Goal: Task Accomplishment & Management: Complete application form

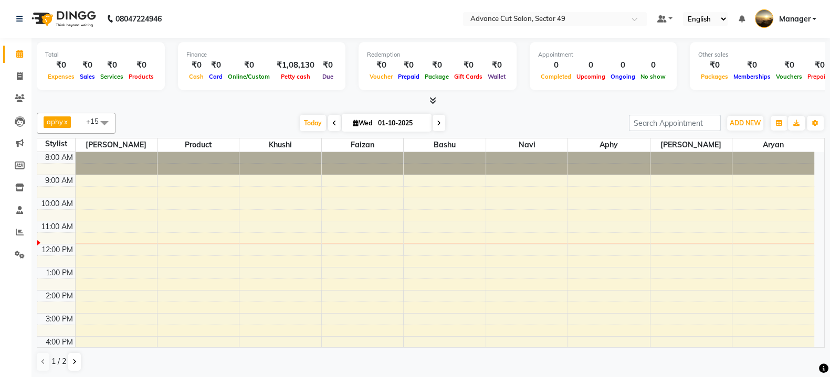
click at [482, 252] on div "8:00 AM 9:00 AM 10:00 AM 11:00 AM 12:00 PM 1:00 PM 2:00 PM 3:00 PM 4:00 PM 5:00…" at bounding box center [425, 313] width 777 height 323
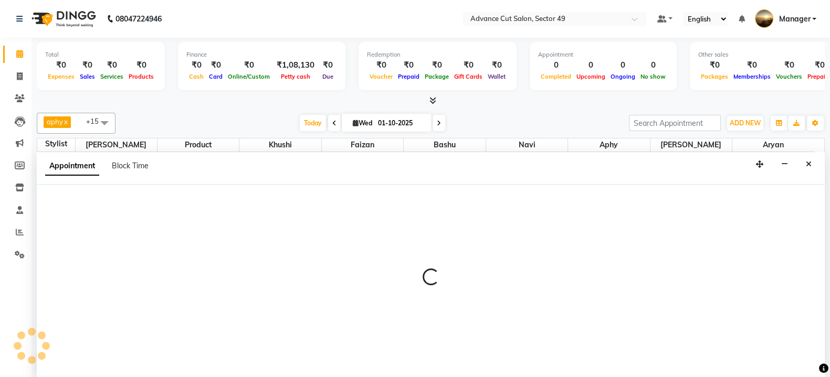
select select "88017"
select select "tentative"
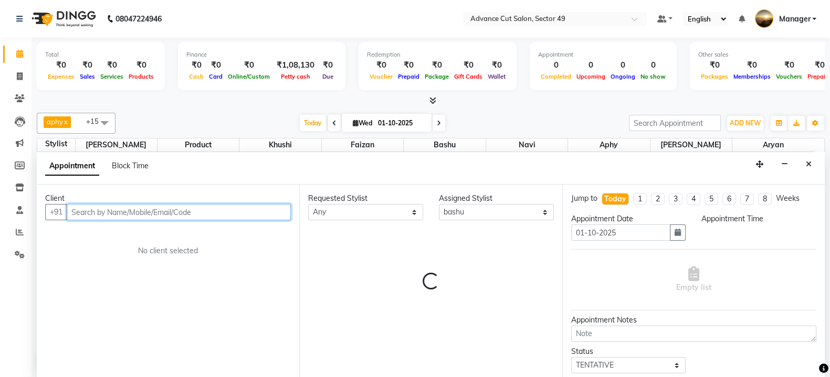
select select "720"
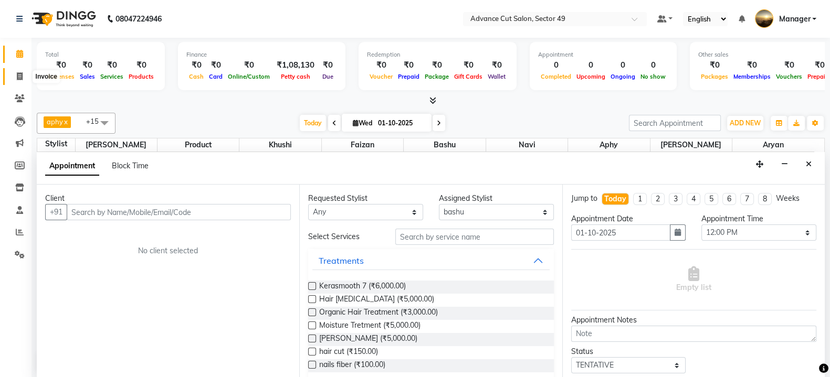
click at [19, 77] on icon at bounding box center [20, 76] width 6 height 8
select select "service"
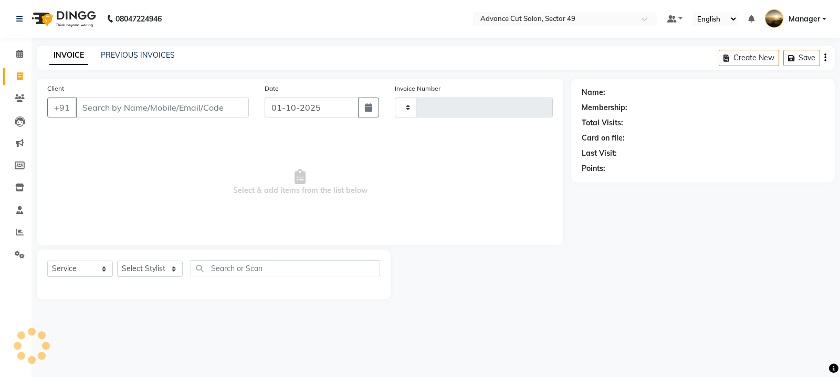
type input "5641"
select select "4616"
click at [21, 231] on icon at bounding box center [20, 232] width 8 height 8
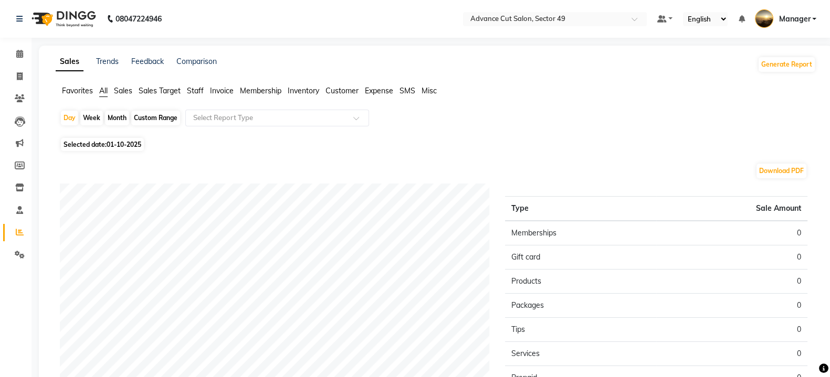
click at [121, 117] on div "Month" at bounding box center [117, 118] width 24 height 15
select select "10"
select select "2025"
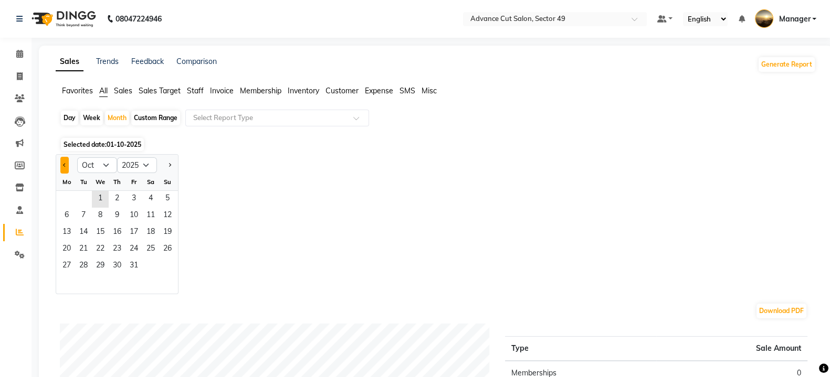
click at [67, 172] on button "Previous month" at bounding box center [64, 165] width 8 height 17
select select "9"
click at [72, 191] on span "1" at bounding box center [66, 199] width 17 height 17
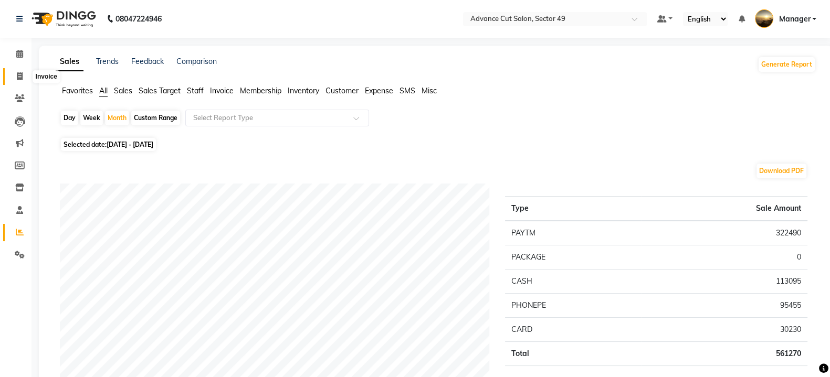
click at [22, 77] on icon at bounding box center [20, 76] width 6 height 8
select select "4616"
select select "service"
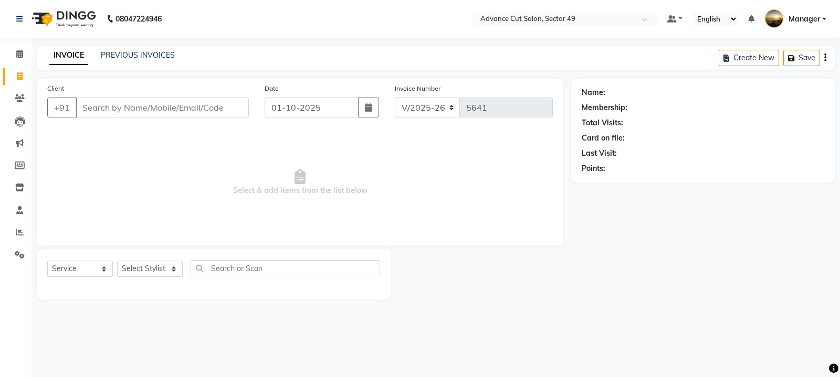
click at [105, 105] on input "Client" at bounding box center [162, 108] width 173 height 20
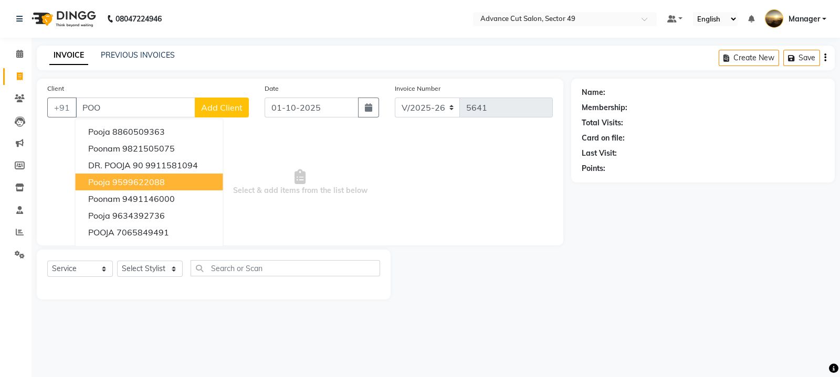
click at [147, 180] on ngb-highlight "9599622088" at bounding box center [138, 182] width 52 height 10
type input "9599622088"
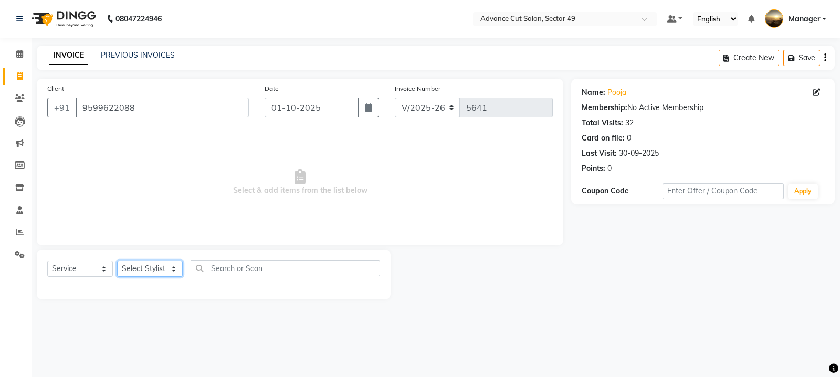
click at [145, 273] on select "Select Stylist aphy [PERSON_NAME] bashu [PERSON_NAME] [PERSON_NAME] Manager Nav…" at bounding box center [150, 269] width 66 height 16
select select "88017"
click at [117, 261] on select "Select Stylist aphy [PERSON_NAME] bashu [PERSON_NAME] [PERSON_NAME] Manager Nav…" at bounding box center [150, 269] width 66 height 16
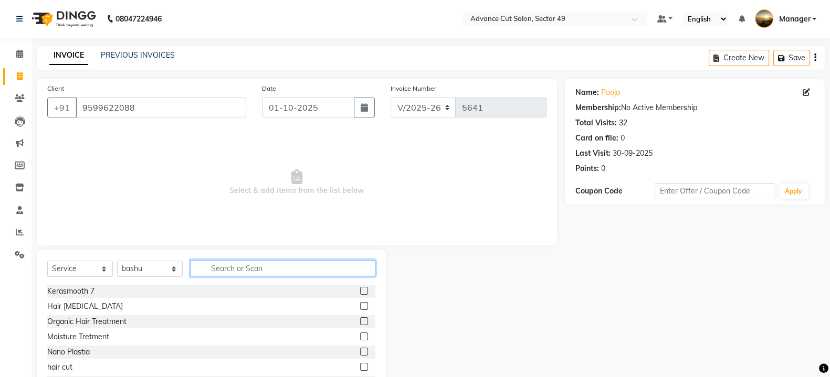
click at [233, 268] on input "text" at bounding box center [282, 268] width 185 height 16
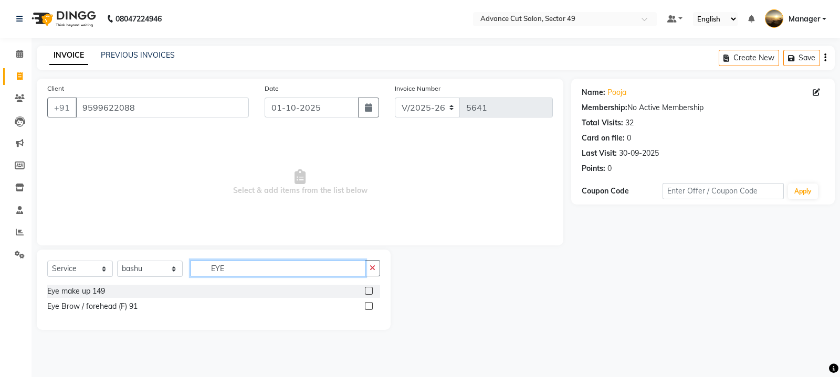
type input "EYE"
drag, startPoint x: 367, startPoint y: 308, endPoint x: 366, endPoint y: 314, distance: 6.5
click at [367, 309] on label at bounding box center [369, 306] width 8 height 8
click at [367, 309] on input "checkbox" at bounding box center [368, 306] width 7 height 7
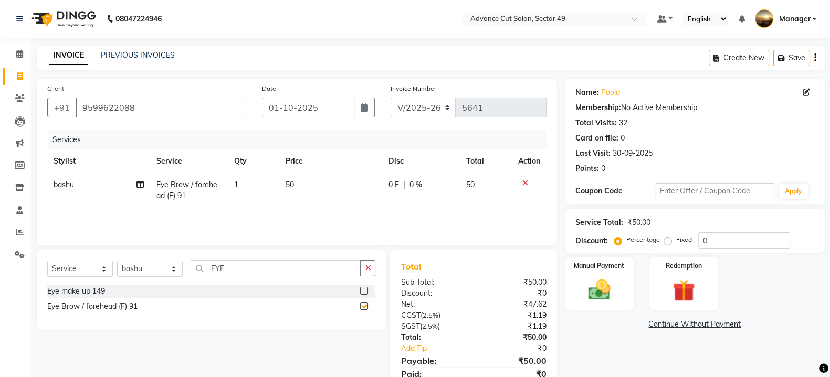
checkbox input "false"
click at [614, 293] on img at bounding box center [598, 290] width 37 height 26
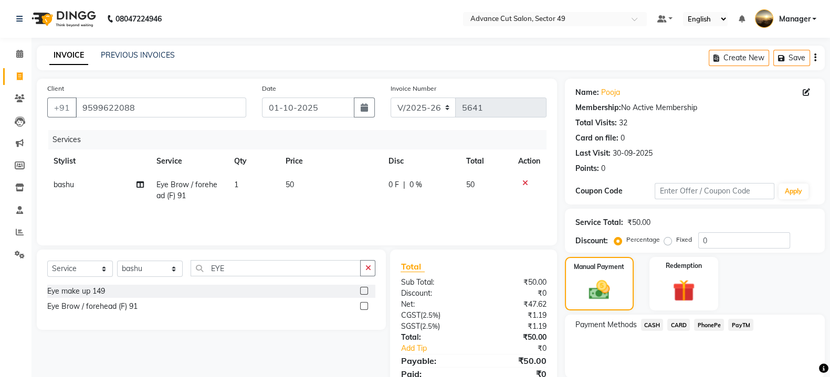
click at [653, 325] on span "CASH" at bounding box center [652, 325] width 23 height 12
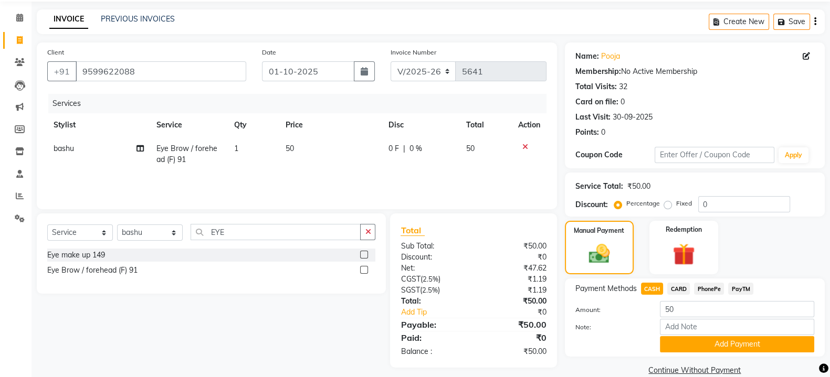
scroll to position [54, 0]
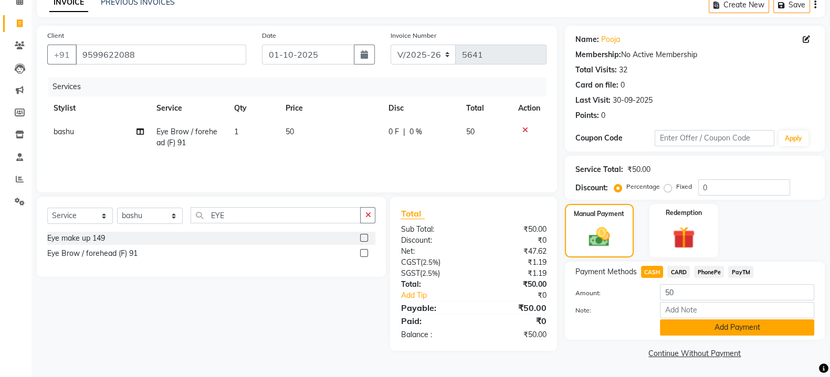
click at [731, 334] on button "Add Payment" at bounding box center [737, 328] width 154 height 16
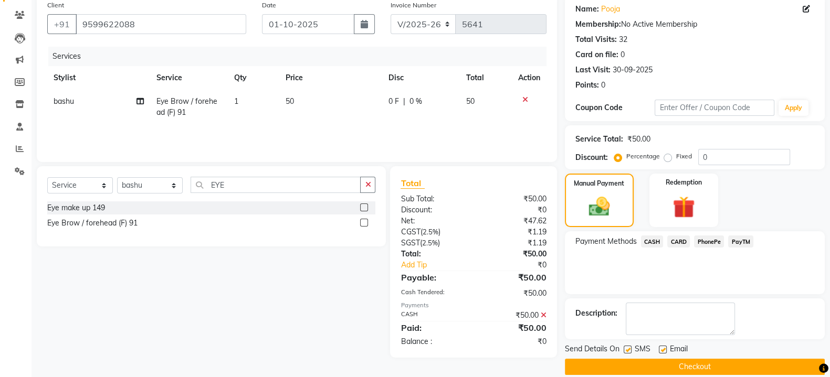
scroll to position [97, 0]
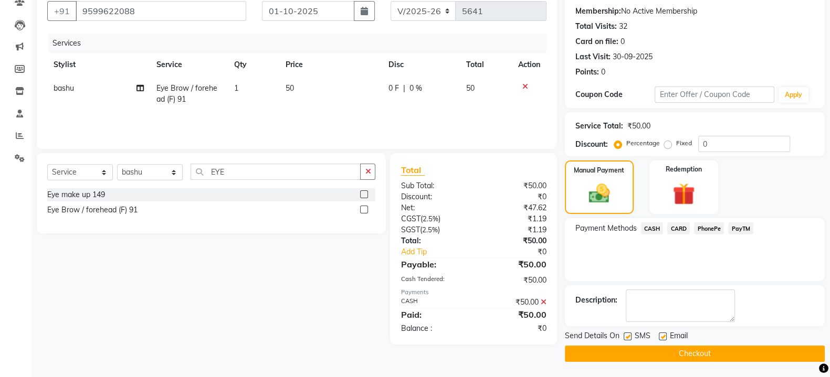
click at [626, 338] on label at bounding box center [627, 337] width 8 height 8
click at [626, 338] on input "checkbox" at bounding box center [626, 337] width 7 height 7
checkbox input "false"
drag, startPoint x: 665, startPoint y: 334, endPoint x: 664, endPoint y: 342, distance: 7.9
click at [664, 334] on label at bounding box center [663, 337] width 8 height 8
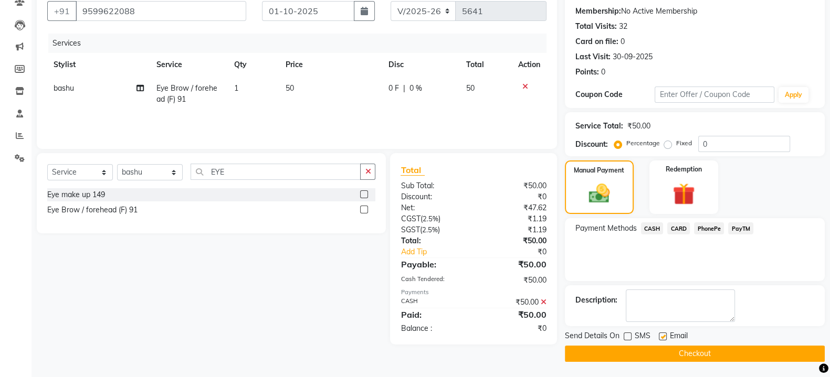
click at [664, 334] on input "checkbox" at bounding box center [662, 337] width 7 height 7
checkbox input "false"
click at [696, 354] on button "Checkout" at bounding box center [695, 354] width 260 height 16
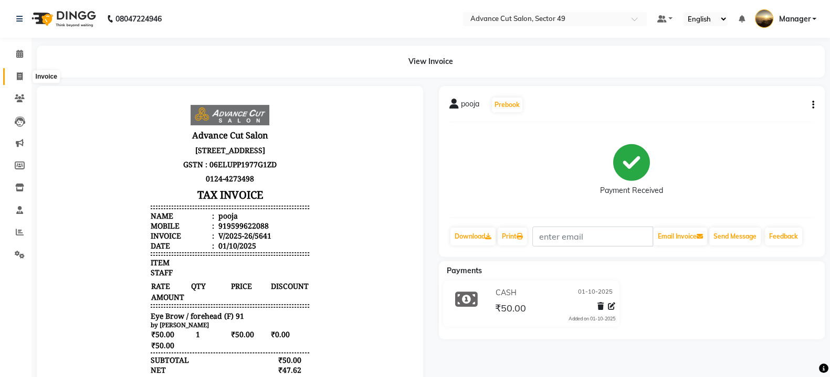
click at [18, 76] on icon at bounding box center [20, 76] width 6 height 8
select select "service"
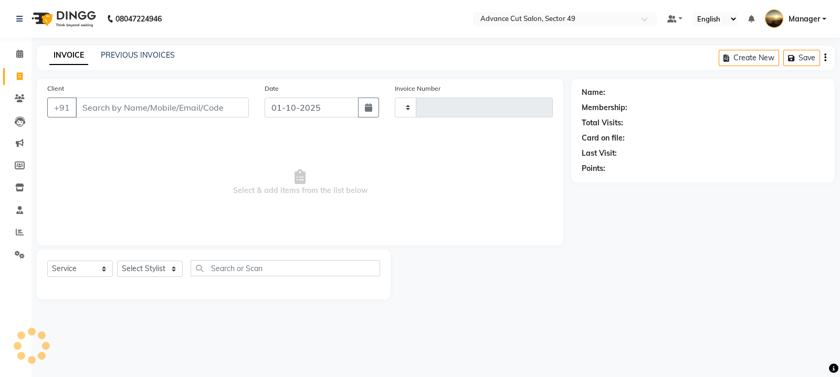
type input "5642"
select select "4616"
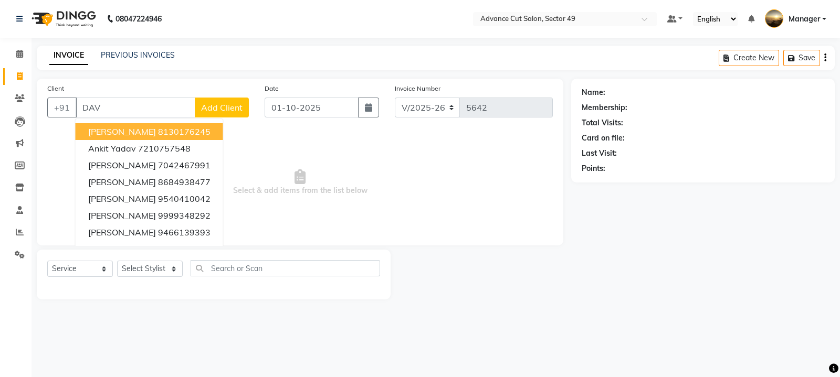
click at [158, 131] on ngb-highlight "8130176245" at bounding box center [184, 131] width 52 height 10
type input "8130176245"
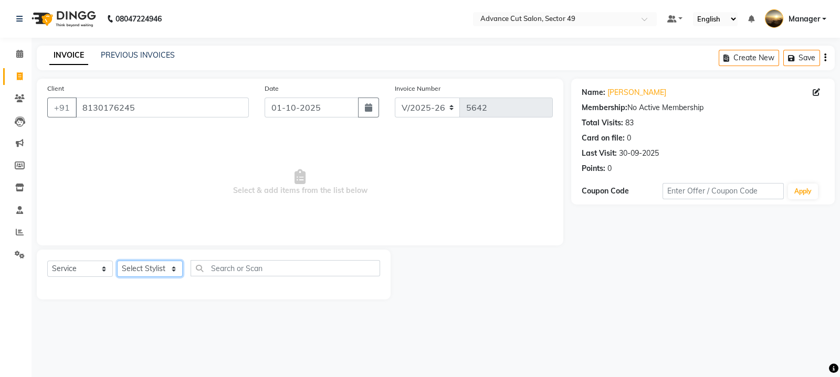
drag, startPoint x: 148, startPoint y: 268, endPoint x: 145, endPoint y: 262, distance: 5.9
click at [146, 266] on select "Select Stylist aphy [PERSON_NAME] bashu [PERSON_NAME] [PERSON_NAME] Manager Nav…" at bounding box center [150, 269] width 66 height 16
select select "90735"
click at [117, 261] on select "Select Stylist aphy [PERSON_NAME] bashu [PERSON_NAME] [PERSON_NAME] Manager Nav…" at bounding box center [150, 269] width 66 height 16
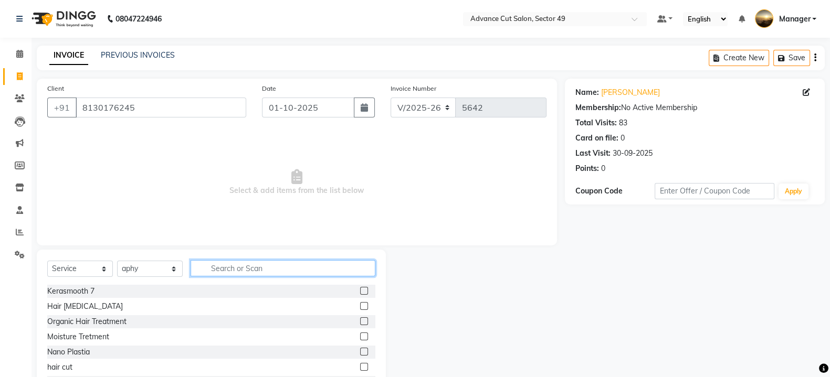
click at [248, 270] on input "text" at bounding box center [282, 268] width 185 height 16
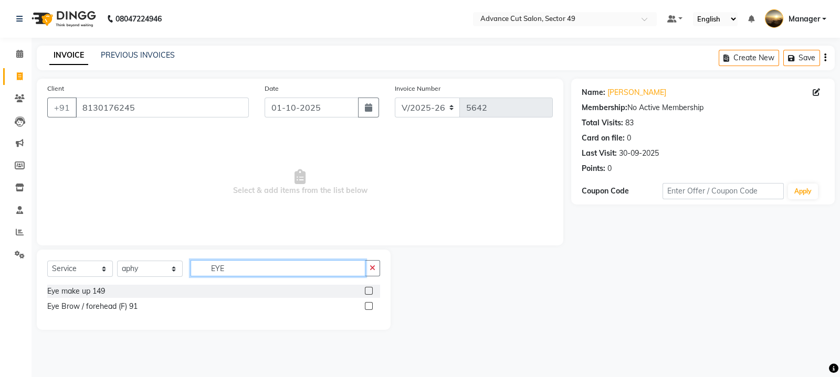
type input "EYE"
click at [370, 305] on label at bounding box center [369, 306] width 8 height 8
click at [370, 305] on input "checkbox" at bounding box center [368, 306] width 7 height 7
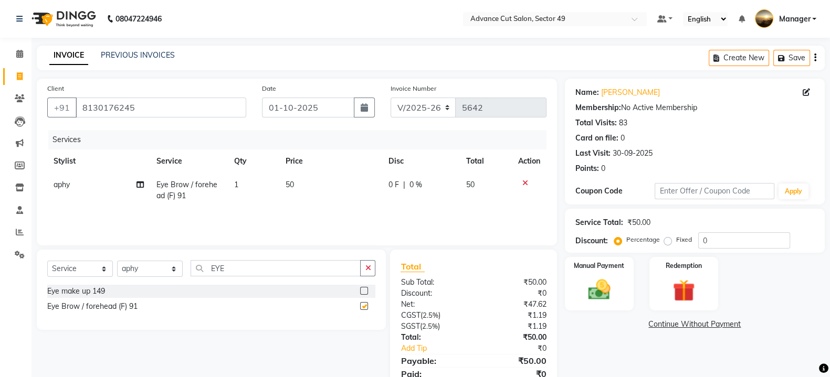
checkbox input "false"
click at [315, 180] on td "50" at bounding box center [330, 190] width 103 height 35
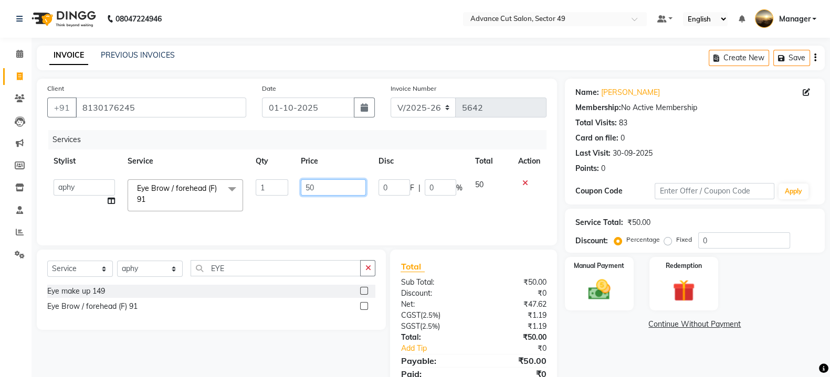
click at [326, 187] on input "50" at bounding box center [334, 187] width 66 height 16
type input "5"
type input "120"
drag, startPoint x: 323, startPoint y: 269, endPoint x: 332, endPoint y: 273, distance: 9.9
click at [328, 272] on input "EYE" at bounding box center [275, 268] width 170 height 16
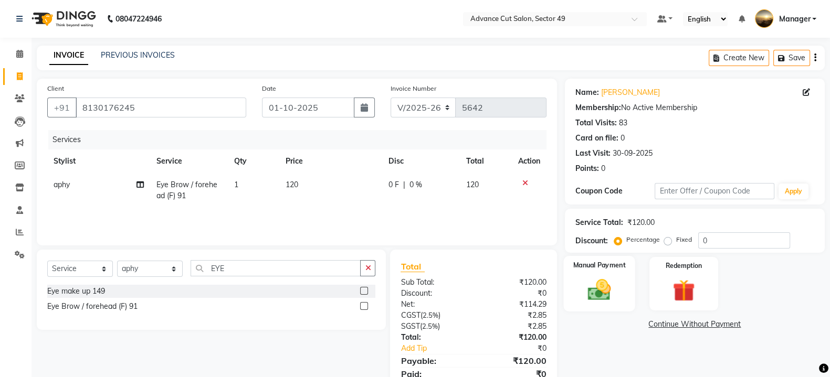
drag, startPoint x: 599, startPoint y: 292, endPoint x: 606, endPoint y: 308, distance: 17.2
click at [599, 293] on img at bounding box center [598, 290] width 37 height 26
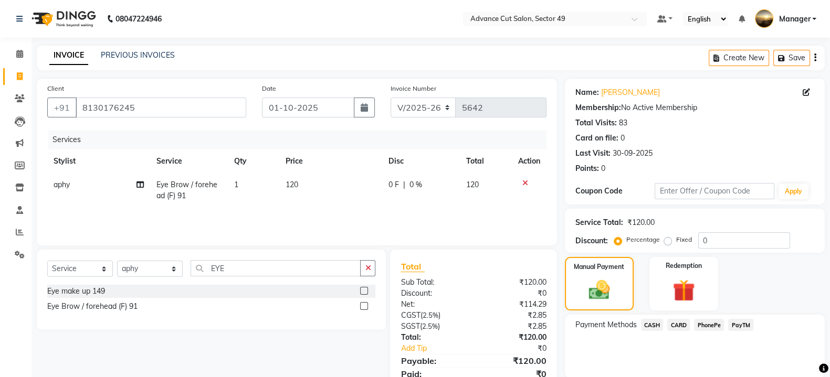
click at [741, 323] on span "PayTM" at bounding box center [740, 325] width 25 height 12
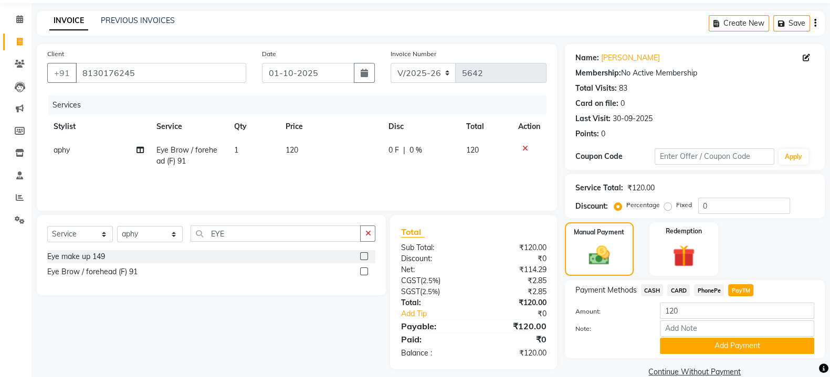
scroll to position [54, 0]
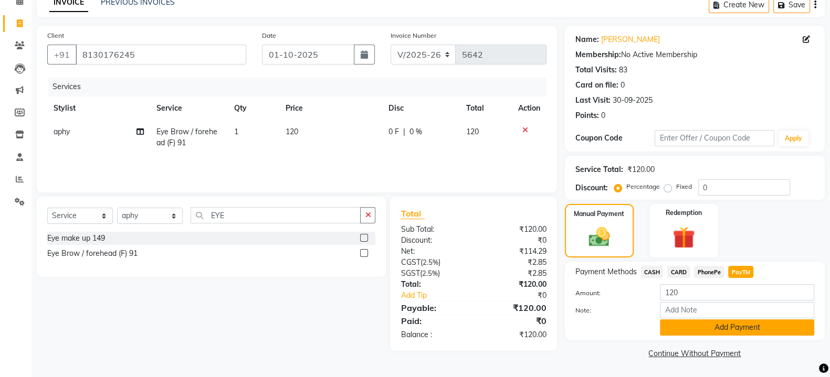
click at [747, 331] on button "Add Payment" at bounding box center [737, 328] width 154 height 16
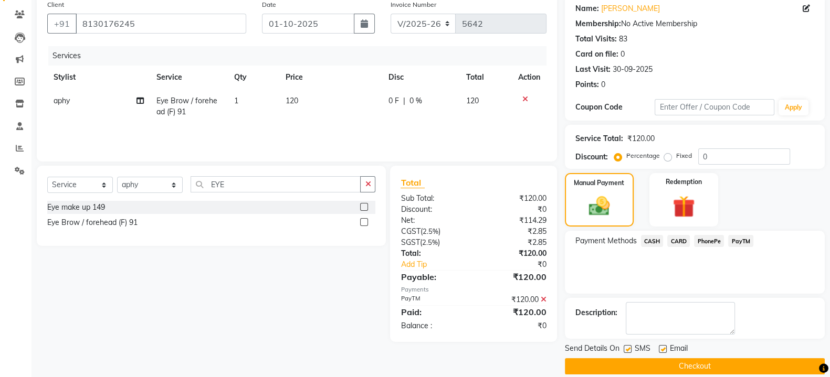
scroll to position [97, 0]
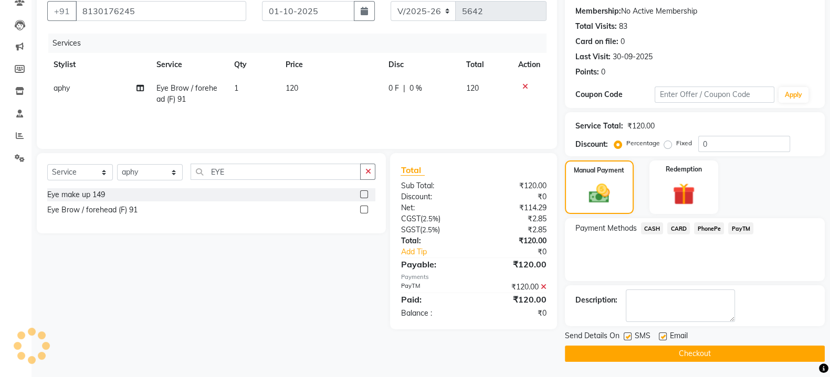
drag, startPoint x: 624, startPoint y: 338, endPoint x: 632, endPoint y: 338, distance: 7.9
click at [627, 338] on label at bounding box center [627, 337] width 8 height 8
click at [627, 338] on input "checkbox" at bounding box center [626, 337] width 7 height 7
checkbox input "false"
click at [662, 337] on label at bounding box center [663, 337] width 8 height 8
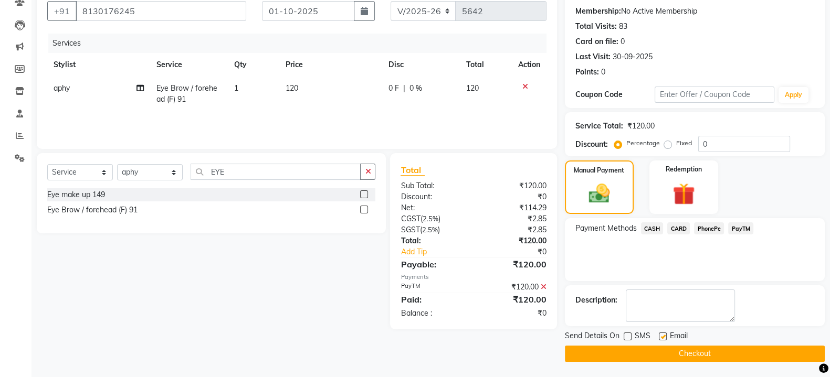
click at [662, 337] on input "checkbox" at bounding box center [662, 337] width 7 height 7
checkbox input "false"
click at [666, 354] on button "Checkout" at bounding box center [695, 354] width 260 height 16
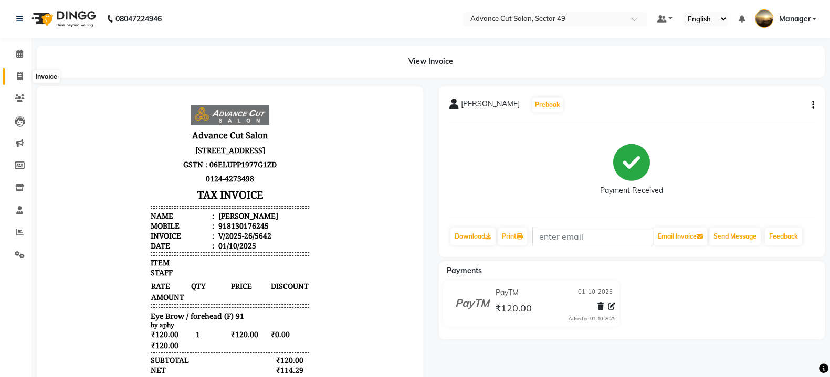
click at [18, 75] on icon at bounding box center [20, 76] width 6 height 8
select select "service"
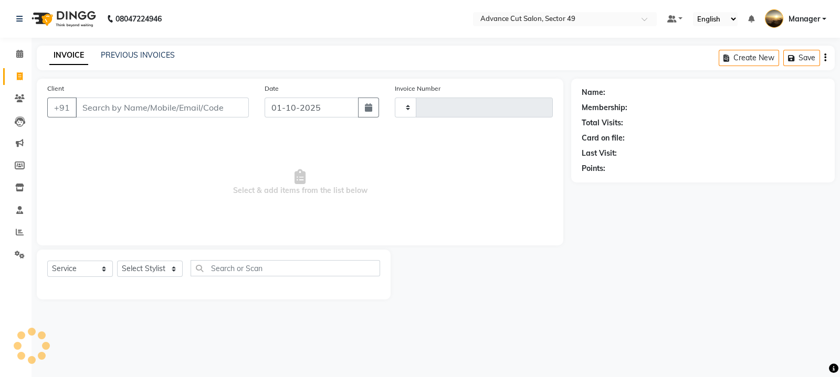
type input "5643"
select select "4616"
click at [182, 109] on input "Client" at bounding box center [162, 108] width 173 height 20
click at [157, 111] on input "Client" at bounding box center [162, 108] width 173 height 20
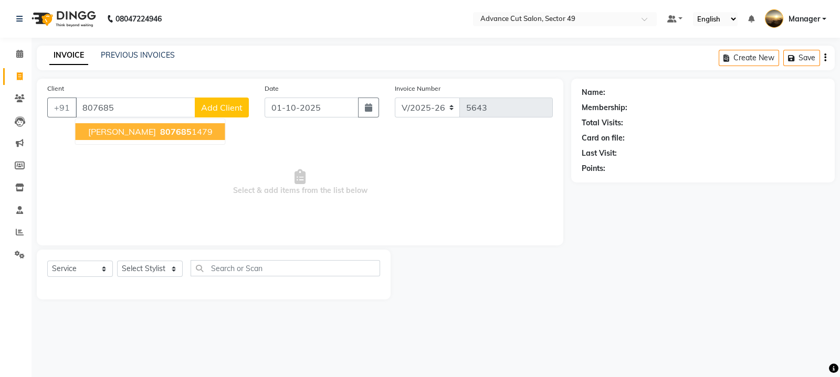
click at [165, 136] on ngb-highlight "807685 1479" at bounding box center [185, 131] width 55 height 10
type input "8076851479"
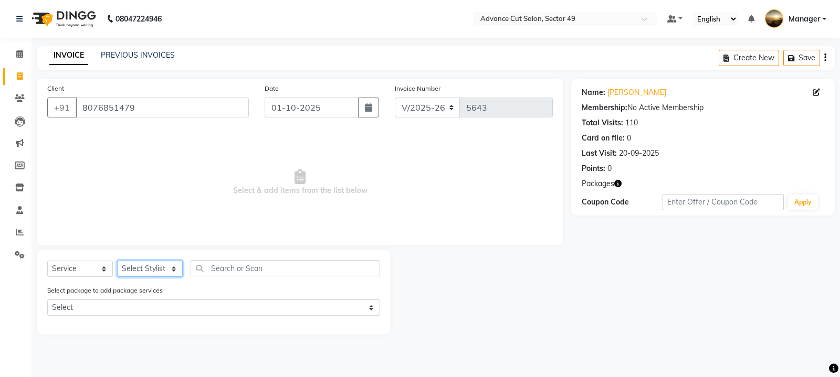
click at [147, 268] on select "Select Stylist aphy [PERSON_NAME] bashu [PERSON_NAME] [PERSON_NAME] Manager Nav…" at bounding box center [150, 269] width 66 height 16
select select "88017"
click at [117, 261] on select "Select Stylist aphy [PERSON_NAME] bashu [PERSON_NAME] [PERSON_NAME] Manager Nav…" at bounding box center [150, 269] width 66 height 16
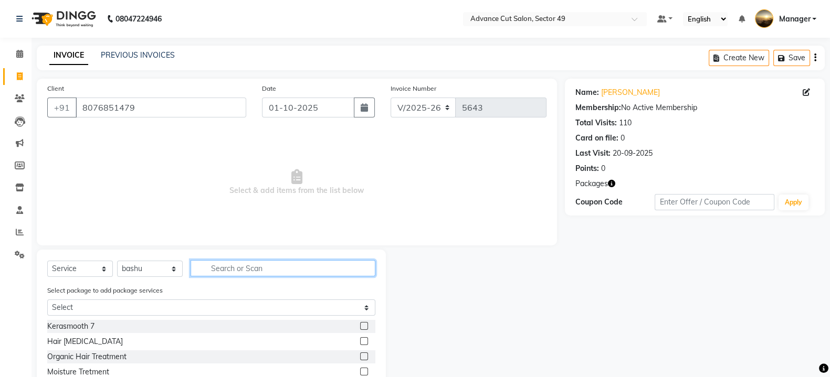
click at [233, 270] on input "text" at bounding box center [282, 268] width 185 height 16
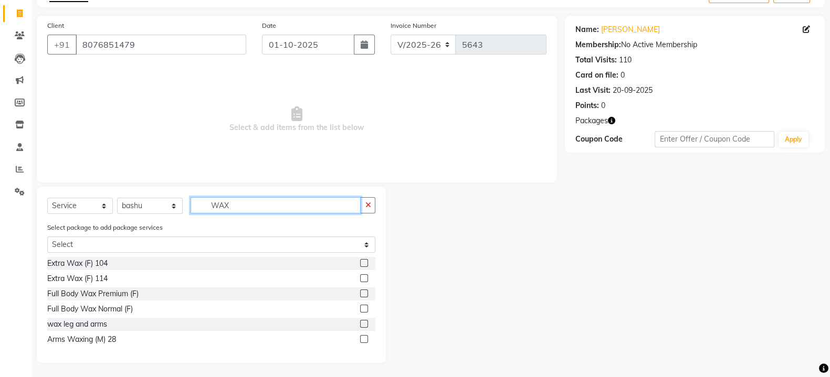
scroll to position [65, 0]
type input "WAX"
click at [364, 340] on label at bounding box center [364, 338] width 8 height 8
click at [364, 340] on input "checkbox" at bounding box center [363, 338] width 7 height 7
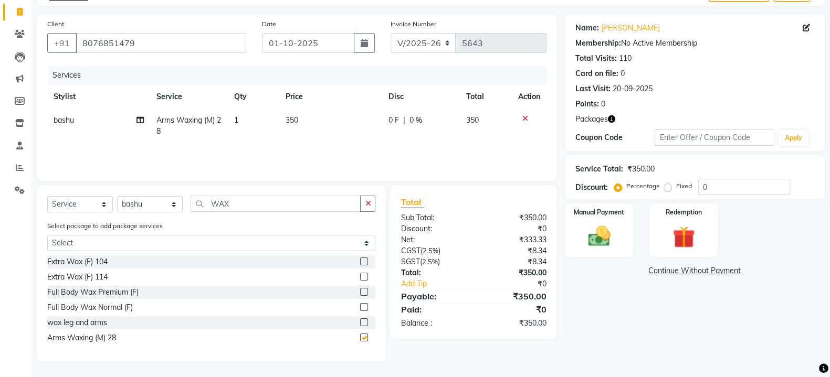
checkbox input "false"
click at [326, 122] on td "350" at bounding box center [330, 126] width 103 height 35
select select "88017"
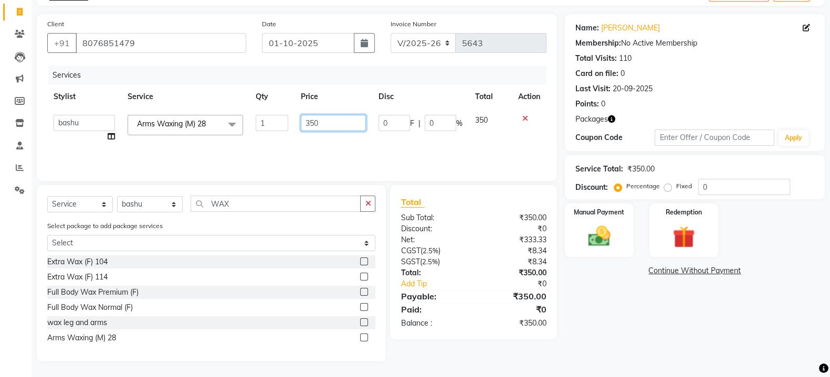
click at [331, 120] on input "350" at bounding box center [334, 123] width 66 height 16
type input "3"
type input "400"
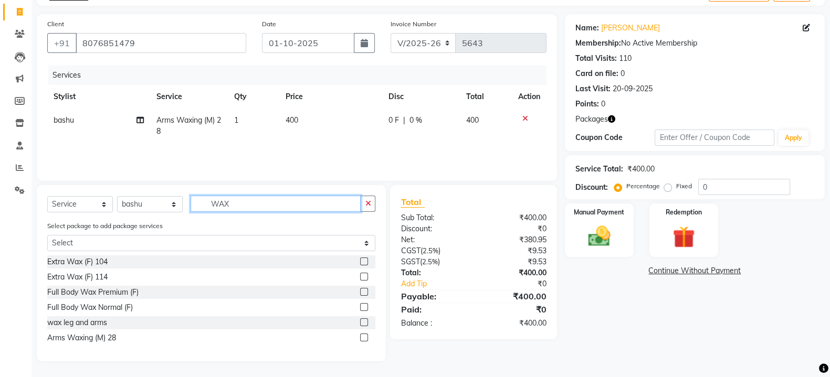
click at [280, 206] on input "WAX" at bounding box center [275, 204] width 170 height 16
click at [275, 210] on input "WAX" at bounding box center [275, 204] width 170 height 16
type input "W"
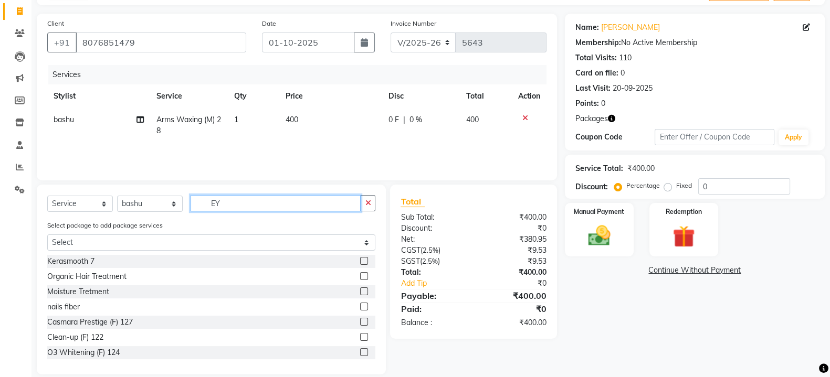
scroll to position [43, 0]
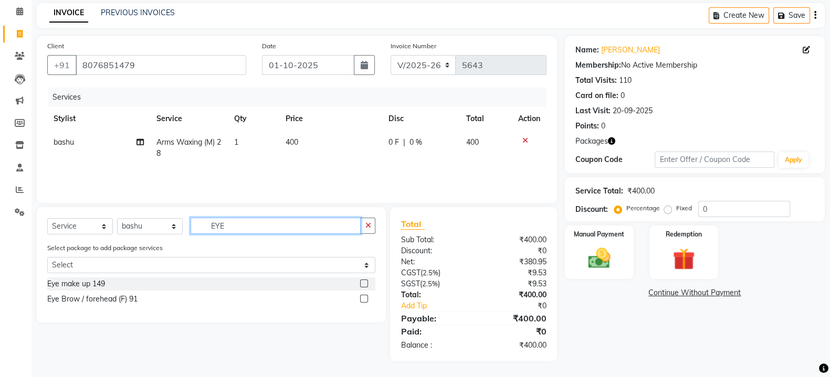
type input "EYE"
drag, startPoint x: 364, startPoint y: 300, endPoint x: 356, endPoint y: 301, distance: 8.5
click at [364, 300] on label at bounding box center [364, 299] width 8 height 8
click at [364, 300] on input "checkbox" at bounding box center [363, 299] width 7 height 7
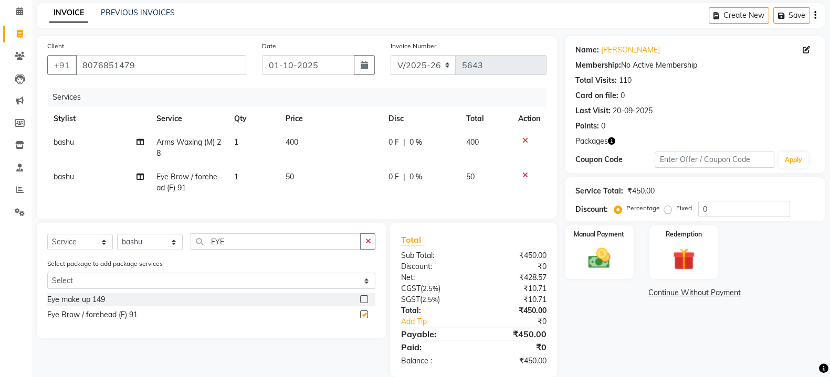
checkbox input "false"
click at [314, 183] on td "50" at bounding box center [330, 182] width 103 height 35
select select "88017"
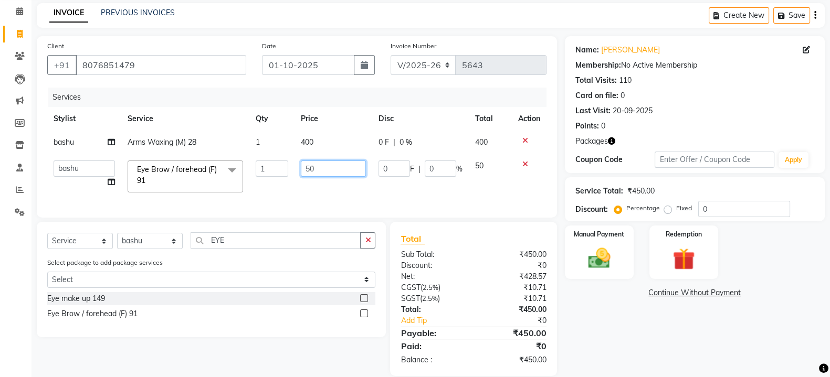
click at [328, 167] on input "50" at bounding box center [334, 169] width 66 height 16
type input "5"
type input "100"
click at [340, 249] on input "EYE" at bounding box center [275, 240] width 170 height 16
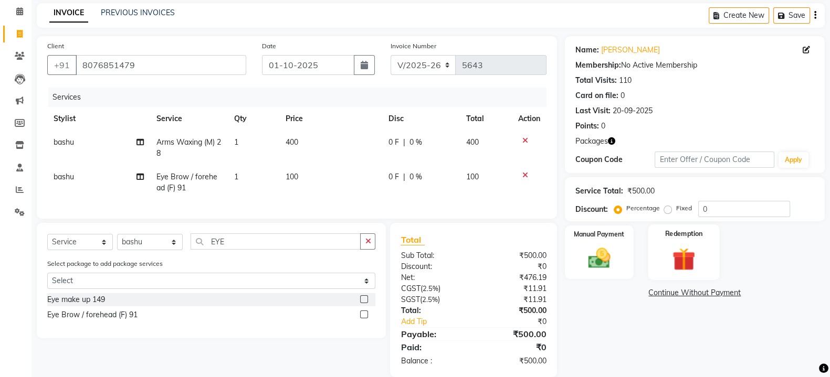
click at [687, 262] on img at bounding box center [683, 259] width 37 height 28
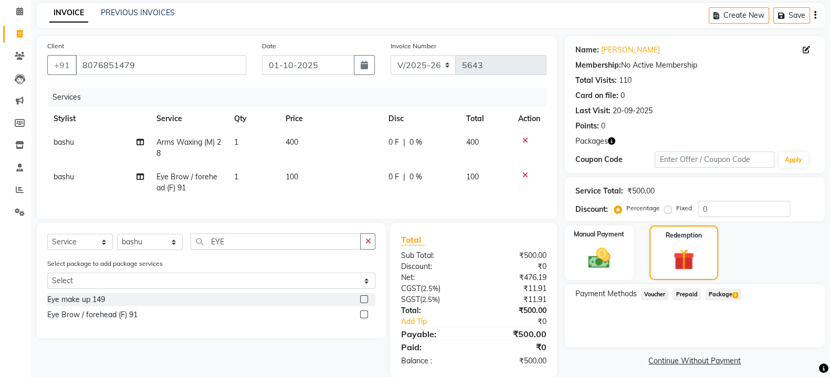
click at [724, 294] on span "Package 3" at bounding box center [723, 295] width 36 height 12
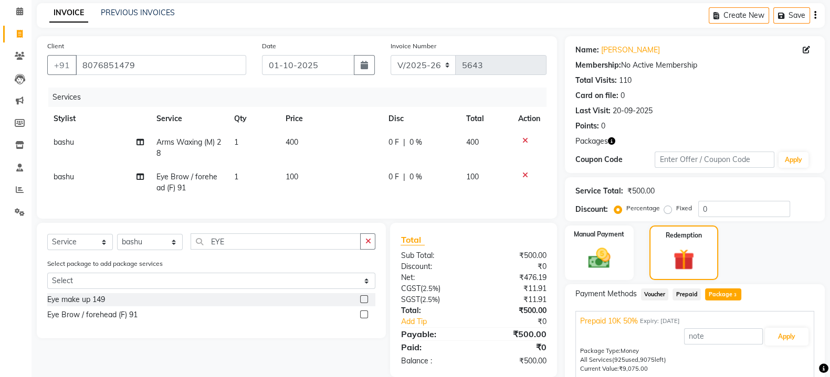
scroll to position [133, 0]
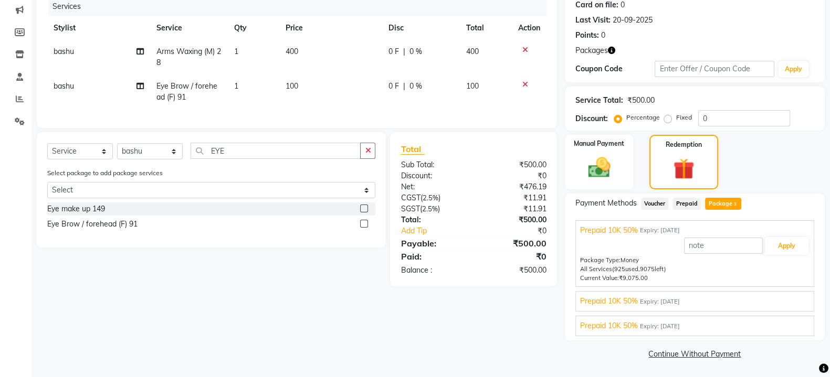
click at [712, 304] on div "Prepaid 10K 50% Expiry: [DATE]" at bounding box center [694, 301] width 229 height 11
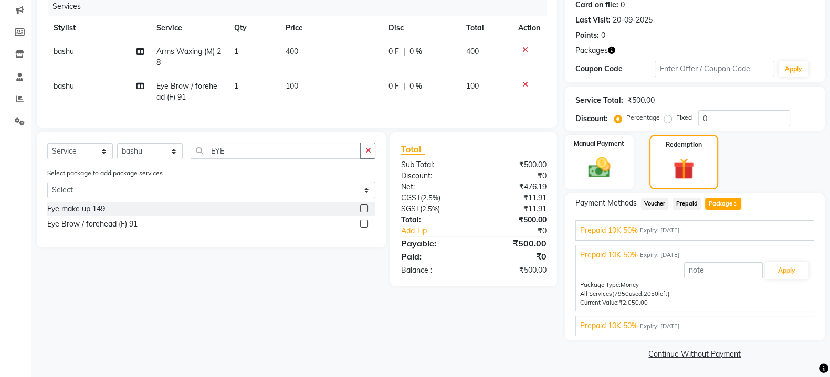
click at [698, 232] on div "Prepaid 10K 50% Expiry: [DATE]" at bounding box center [694, 230] width 229 height 11
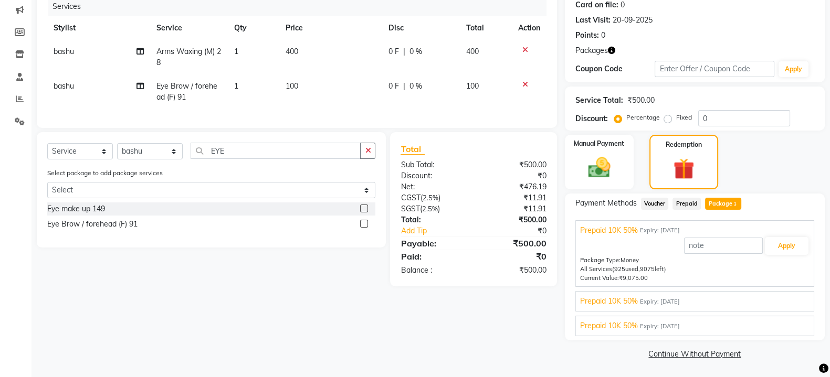
click at [712, 324] on div "Prepaid 10K 50% Expiry: [DATE]" at bounding box center [694, 326] width 229 height 11
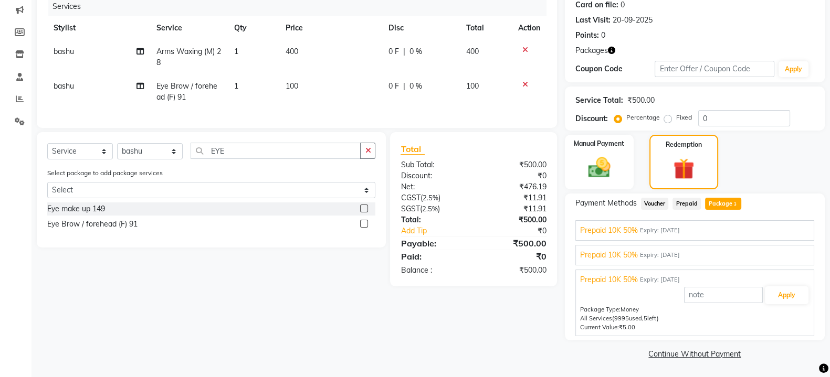
click at [720, 252] on div "Prepaid 10K 50% Expiry: [DATE]" at bounding box center [694, 255] width 229 height 11
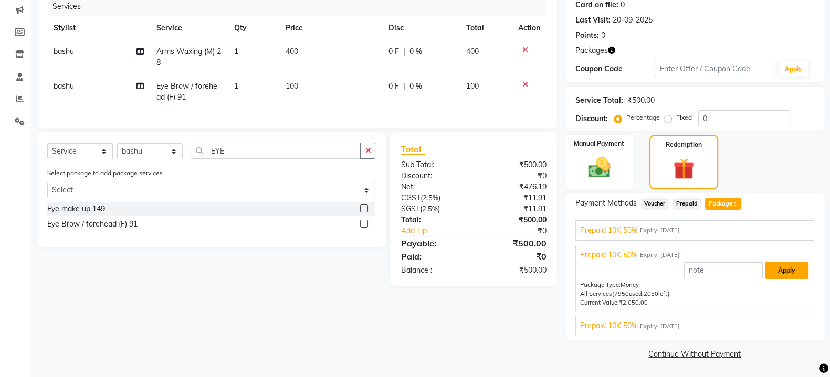
click at [790, 268] on button "Apply" at bounding box center [786, 271] width 44 height 18
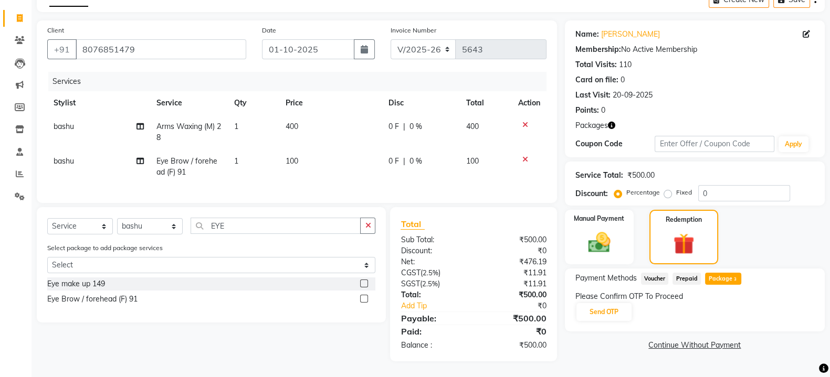
scroll to position [68, 0]
click at [620, 303] on button "Send OTP" at bounding box center [603, 312] width 55 height 18
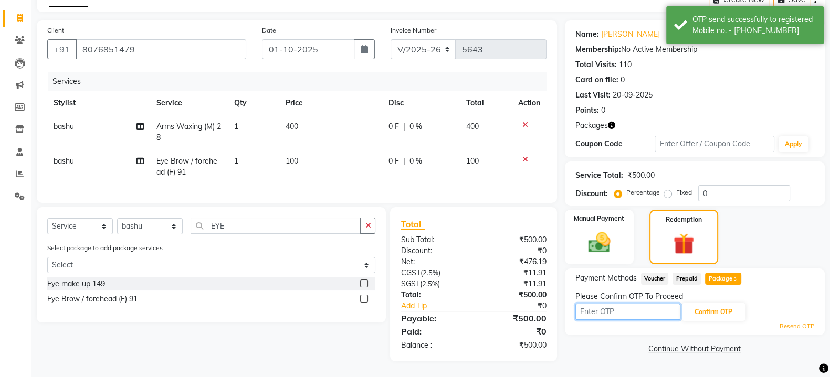
click at [624, 304] on input "text" at bounding box center [627, 312] width 105 height 16
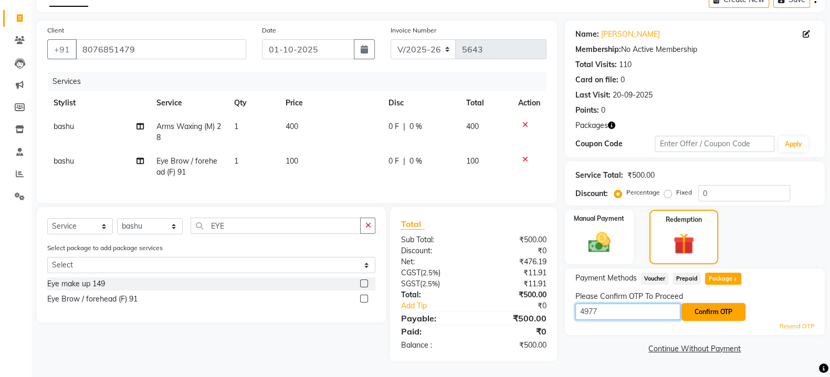
type input "4977"
click at [717, 303] on button "Confirm OTP" at bounding box center [713, 312] width 64 height 18
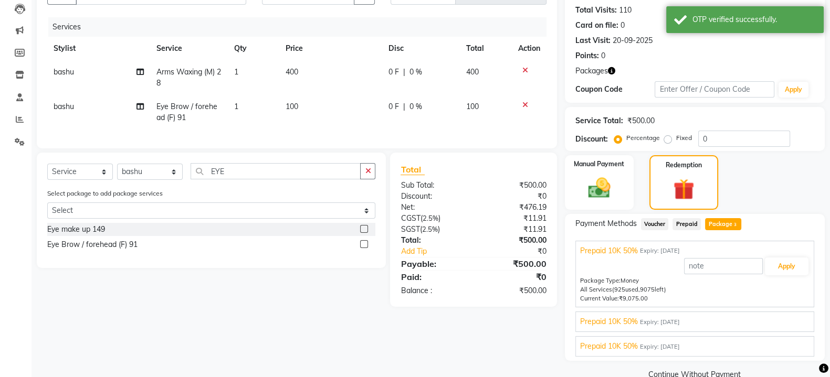
scroll to position [133, 0]
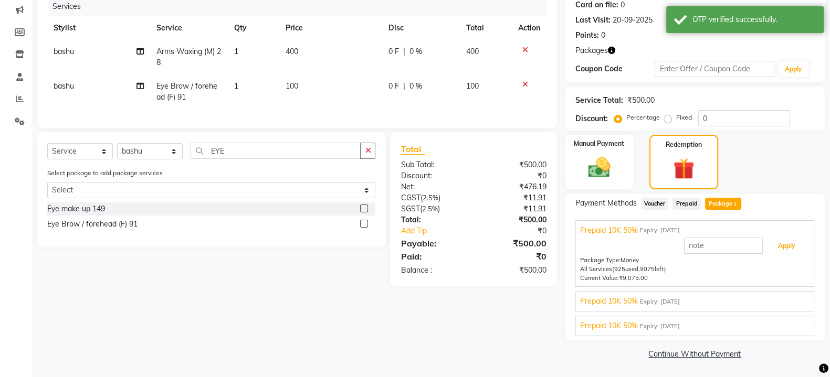
drag, startPoint x: 795, startPoint y: 246, endPoint x: 790, endPoint y: 250, distance: 6.4
click at [795, 247] on button "Apply" at bounding box center [786, 246] width 44 height 18
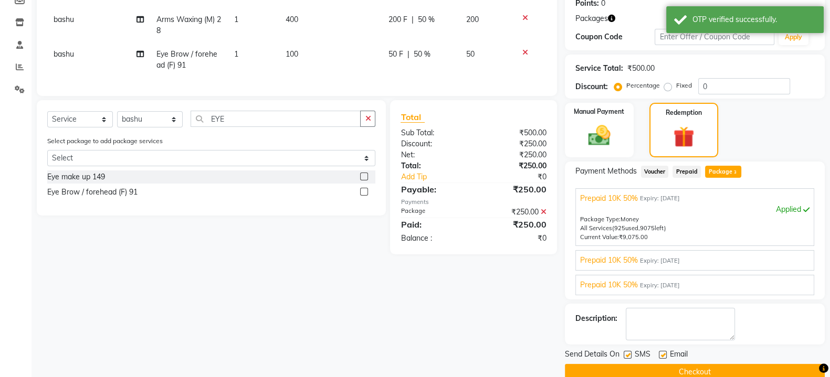
scroll to position [183, 0]
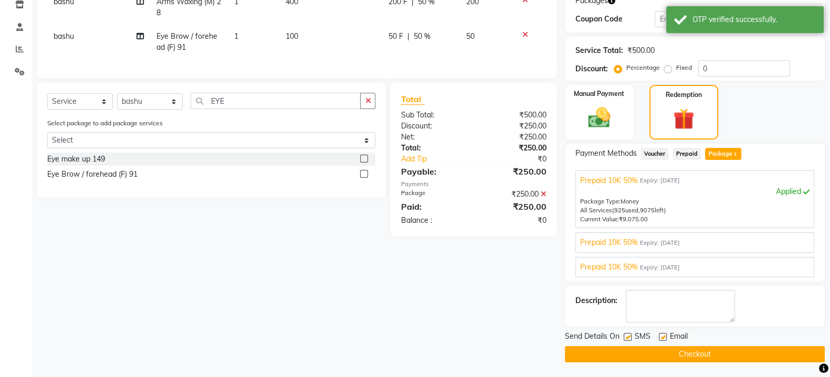
click at [686, 351] on button "Checkout" at bounding box center [695, 354] width 260 height 16
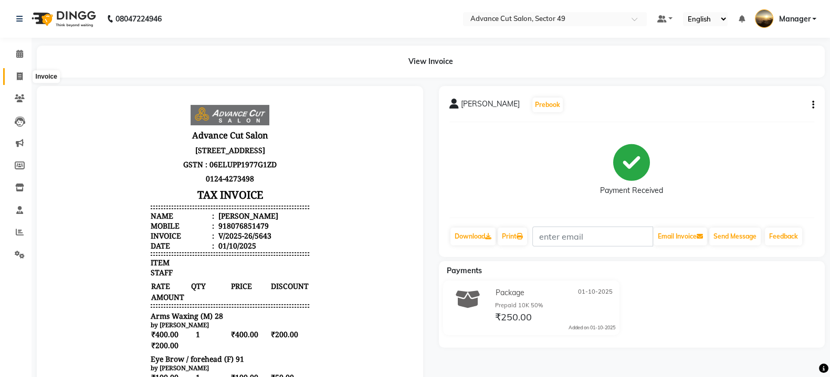
click at [17, 77] on icon at bounding box center [20, 76] width 6 height 8
select select "4616"
select select "service"
